Goal: Transaction & Acquisition: Register for event/course

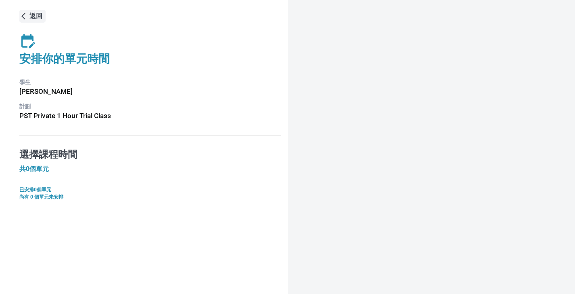
click at [31, 14] on p "返回" at bounding box center [35, 16] width 13 height 10
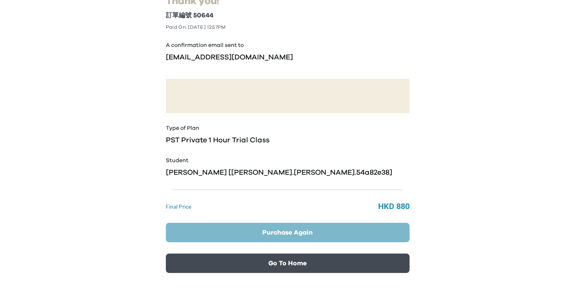
scroll to position [88, 0]
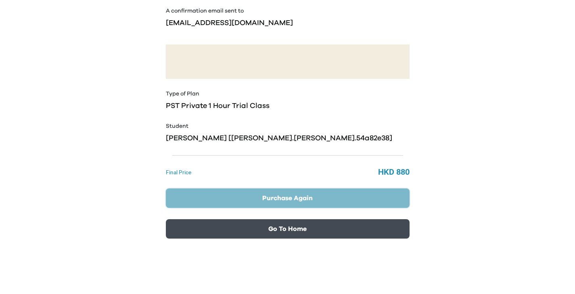
click at [317, 202] on button "Purchase Again" at bounding box center [288, 197] width 244 height 19
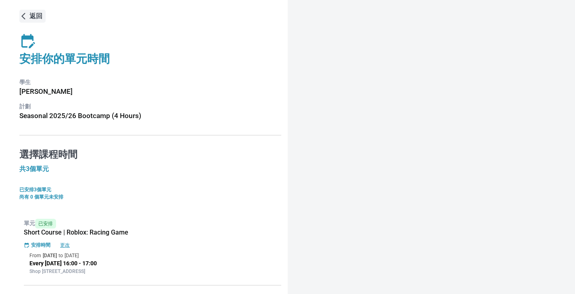
click at [28, 11] on button "返回" at bounding box center [32, 16] width 26 height 13
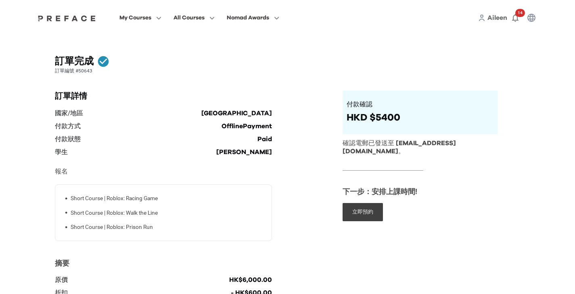
click at [271, 171] on p "報名" at bounding box center [164, 171] width 218 height 13
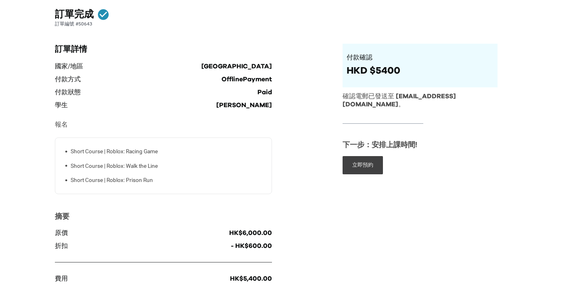
scroll to position [50, 0]
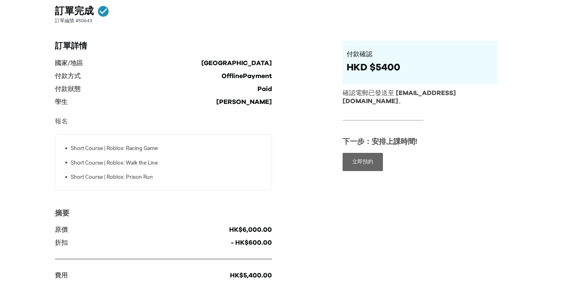
click at [363, 158] on button "立即預約" at bounding box center [363, 162] width 40 height 18
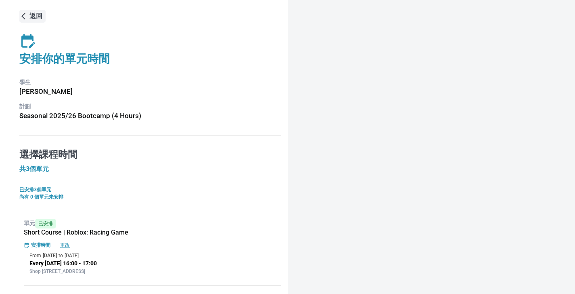
click at [32, 15] on p "返回" at bounding box center [35, 16] width 13 height 10
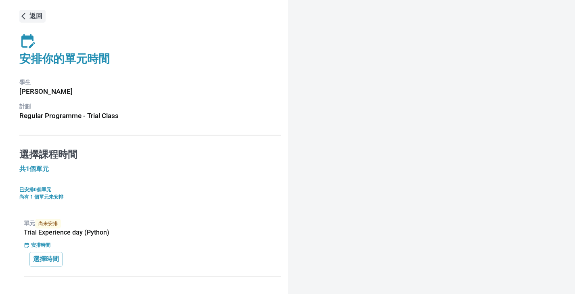
click at [36, 10] on button "返回" at bounding box center [32, 16] width 26 height 13
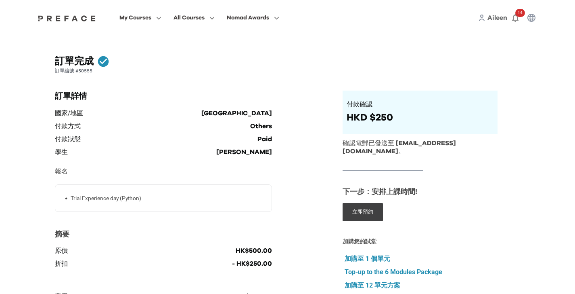
click at [309, 110] on div "訂單詳情 國家/地區 [GEOGRAPHIC_DATA] 付款方式 Others 付款狀態 Paid 學生 [PERSON_NAME] 報名 • Trial …" at bounding box center [191, 205] width 272 height 231
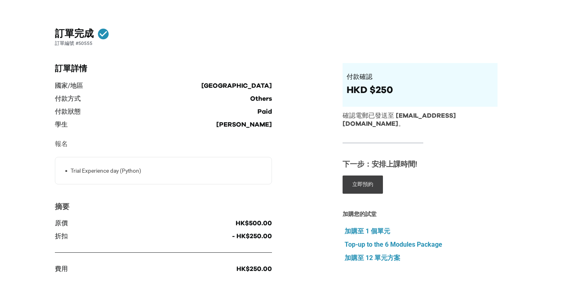
scroll to position [38, 0]
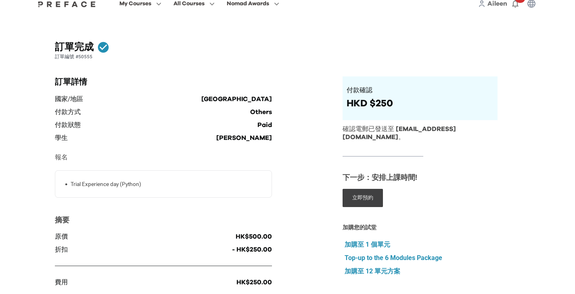
scroll to position [38, 0]
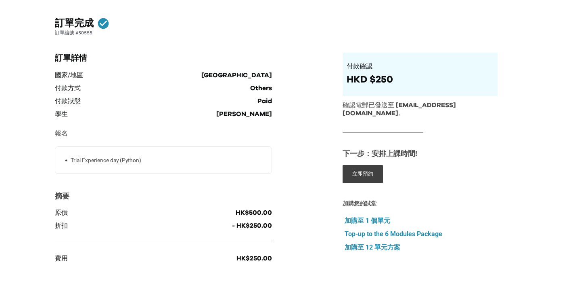
click at [404, 229] on p "Top-up to the 6 Modules Package" at bounding box center [394, 234] width 98 height 10
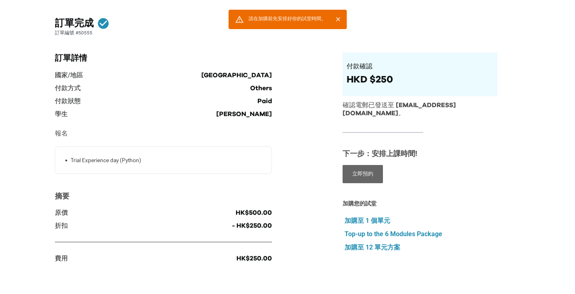
click at [368, 167] on button "立即預約" at bounding box center [363, 174] width 40 height 18
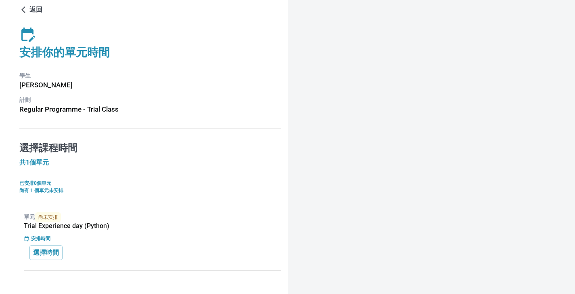
scroll to position [13, 0]
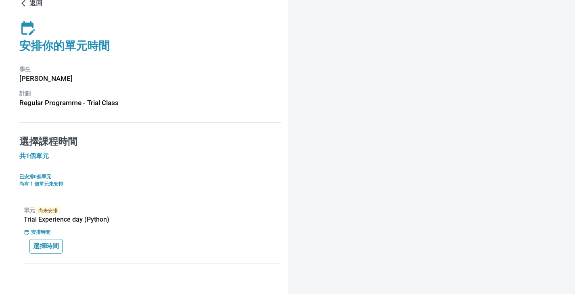
click at [54, 245] on p "選擇時間" at bounding box center [46, 246] width 26 height 10
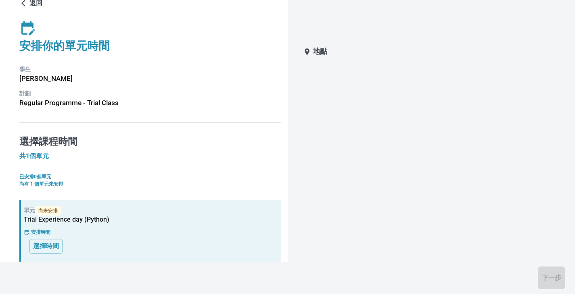
click at [387, 128] on div "地點 下一步" at bounding box center [428, 163] width 270 height 242
click at [311, 52] on icon at bounding box center [307, 52] width 8 height 8
click at [34, 8] on button "返回" at bounding box center [32, 3] width 26 height 13
